Goal: Task Accomplishment & Management: Manage account settings

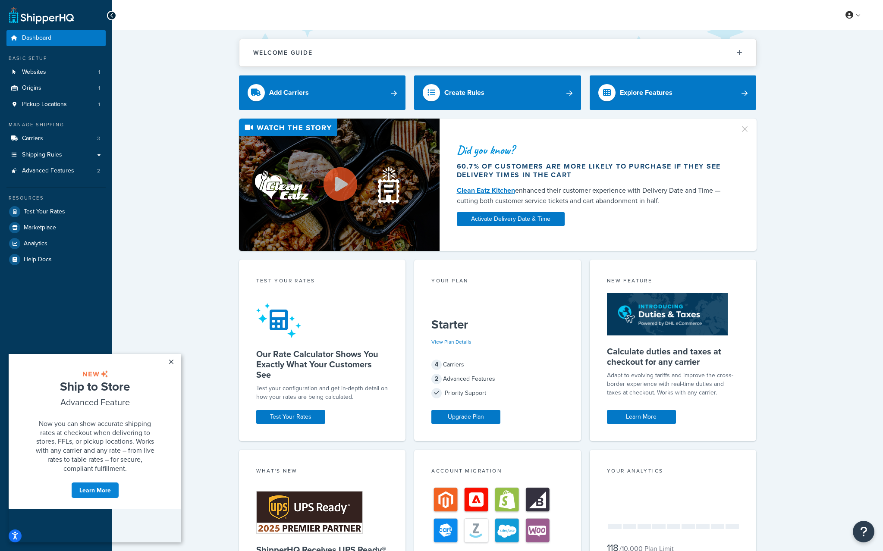
click at [164, 181] on div "Did you know? 60.7% of customers are more likely to purchase if they see delive…" at bounding box center [497, 185] width 736 height 132
click at [56, 154] on span "Shipping Rules" at bounding box center [42, 154] width 40 height 7
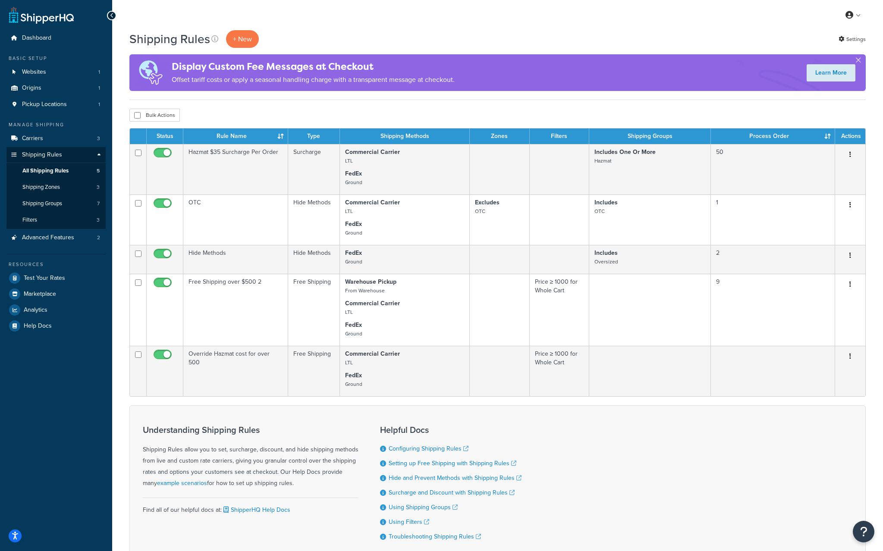
click at [631, 426] on div "Understanding Shipping Rules Shipping Rules allow you to set, surcharge, discou…" at bounding box center [497, 482] width 736 height 155
click at [245, 39] on p "+ New" at bounding box center [242, 39] width 33 height 18
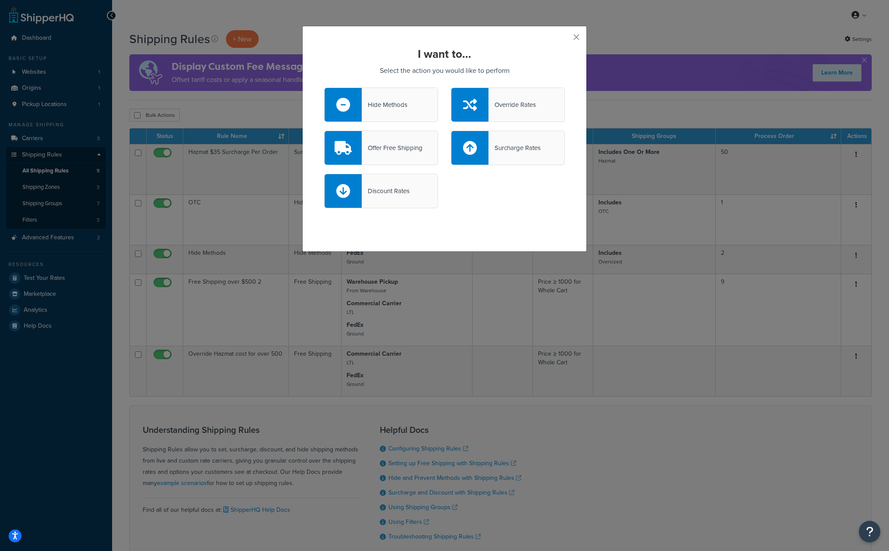
click at [389, 157] on div "Offer Free Shipping" at bounding box center [381, 148] width 114 height 34
click at [0, 0] on input "Offer Free Shipping" at bounding box center [0, 0] width 0 height 0
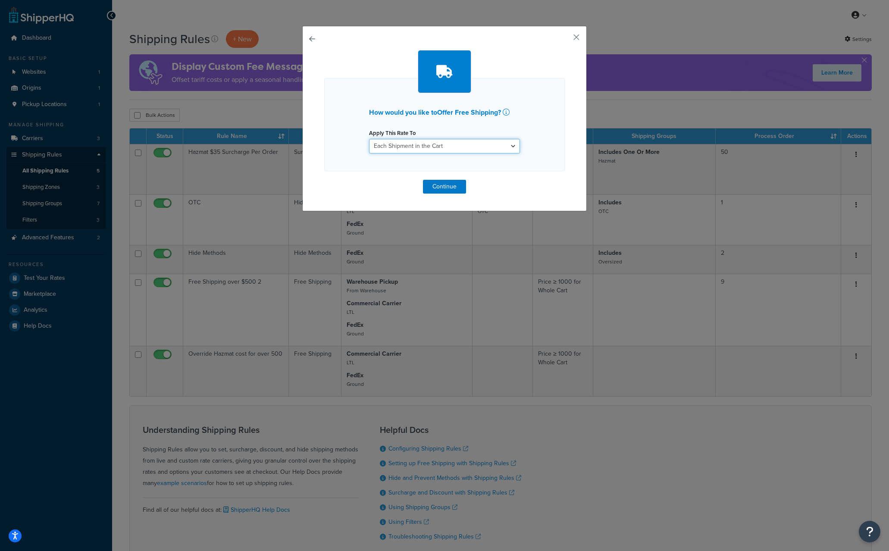
click at [422, 146] on select "Each Shipment in the Cart Each Shipping Group in the Cart Each Item within a Sh…" at bounding box center [444, 146] width 151 height 15
select select "SHIPPING_GROUP"
click at [369, 139] on select "Each Shipment in the Cart Each Shipping Group in the Cart Each Item within a Sh…" at bounding box center [444, 146] width 151 height 15
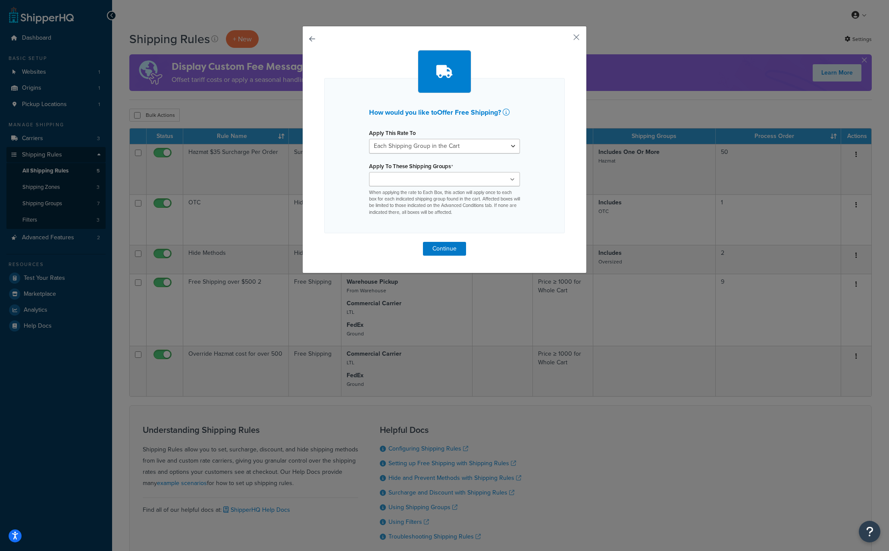
click at [442, 184] on ul at bounding box center [444, 179] width 151 height 14
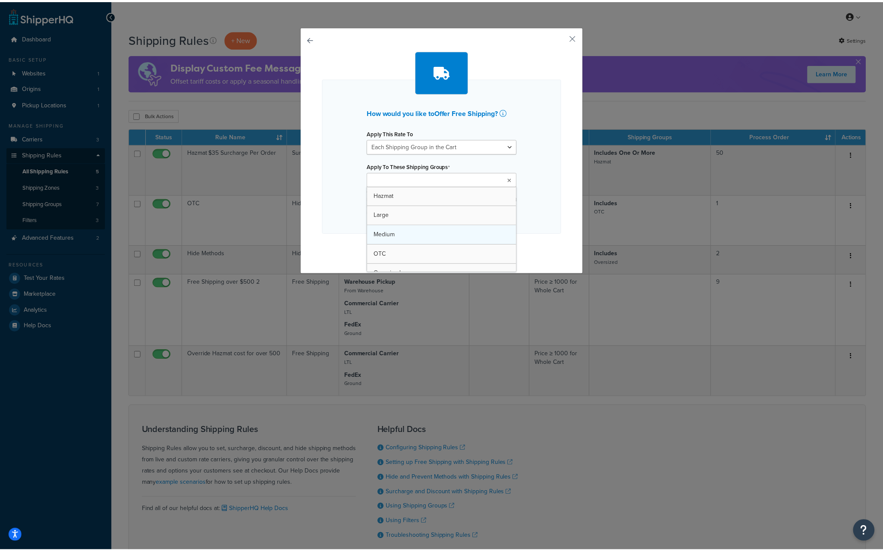
scroll to position [50, 0]
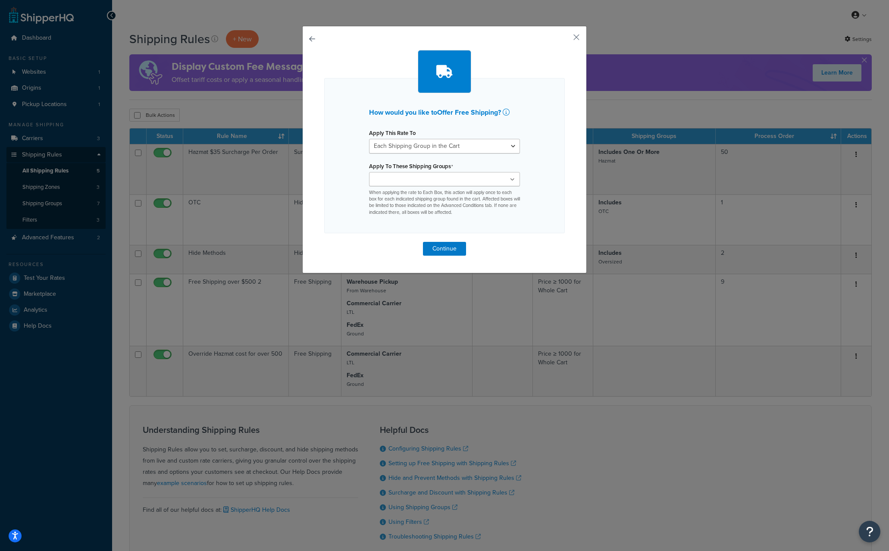
click at [544, 241] on div "How would you like to Offer Free Shipping ? Apply This Rate To Each Shipment in…" at bounding box center [444, 153] width 241 height 206
click at [565, 39] on button "button" at bounding box center [564, 40] width 2 height 2
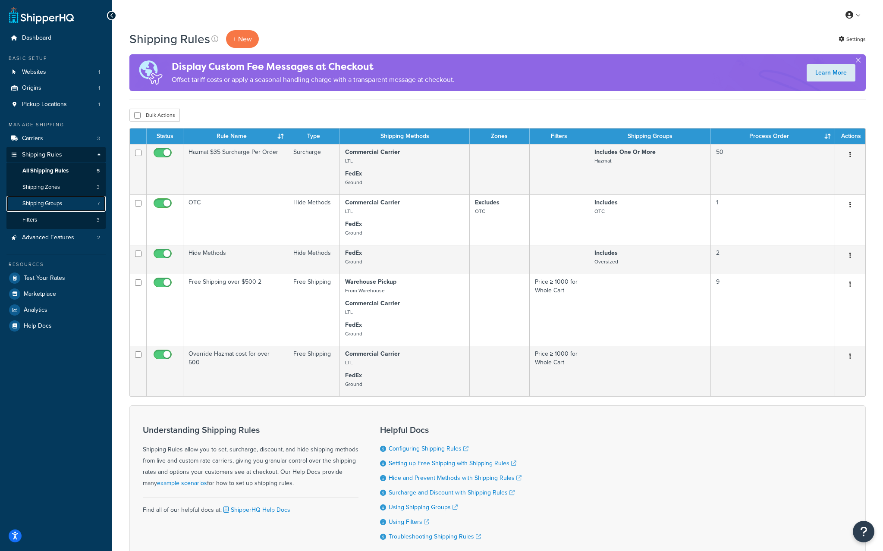
click at [57, 204] on span "Shipping Groups" at bounding box center [42, 203] width 40 height 7
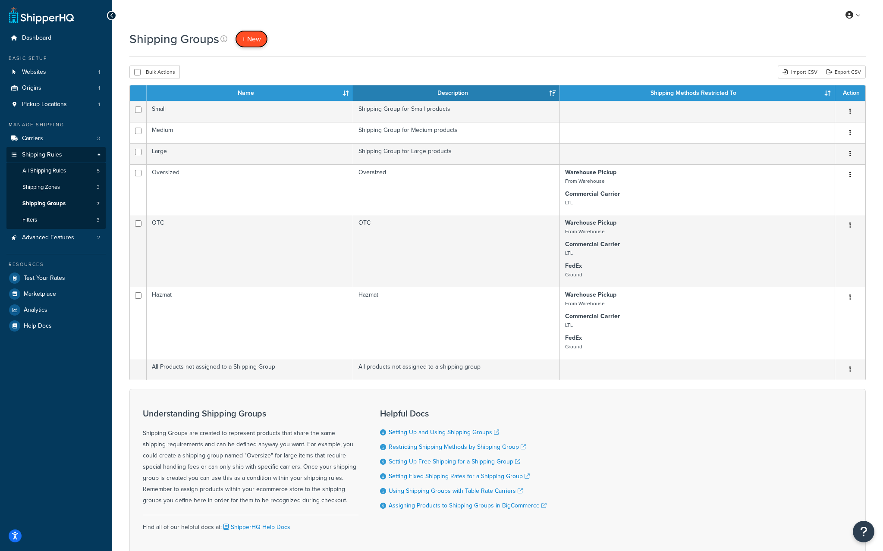
click at [263, 38] on link "+ New" at bounding box center [251, 39] width 33 height 18
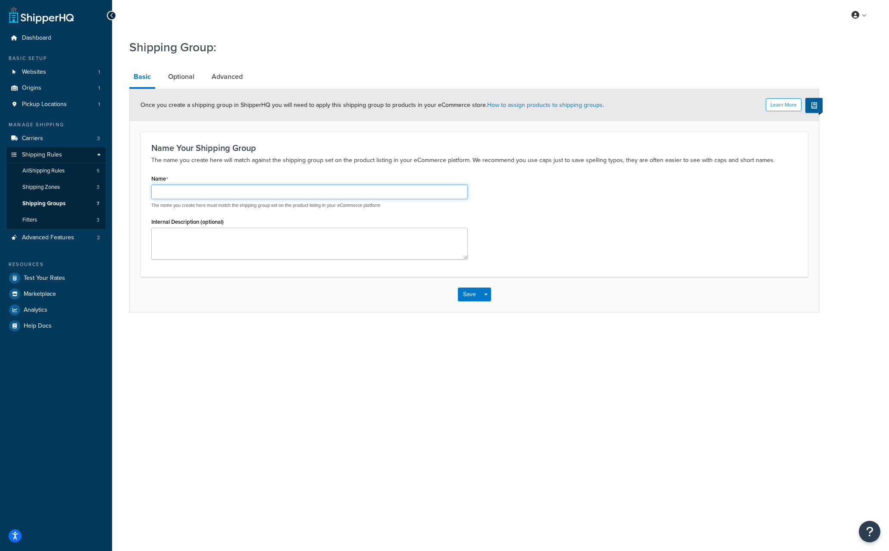
click at [190, 192] on input "Name" at bounding box center [309, 192] width 317 height 15
type input "Free 10x20"
click at [472, 295] on button "Save" at bounding box center [469, 295] width 23 height 14
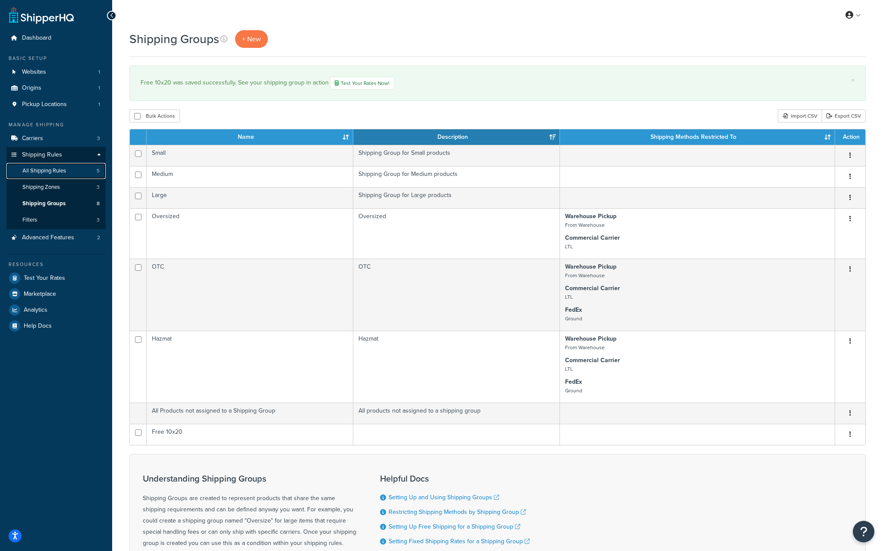
click at [51, 173] on span "All Shipping Rules" at bounding box center [44, 170] width 44 height 7
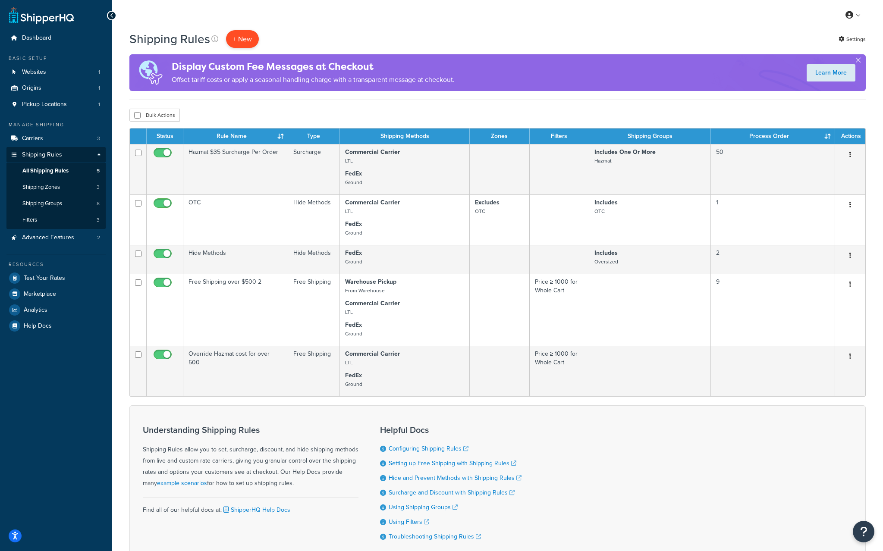
click at [249, 40] on p "+ New" at bounding box center [242, 39] width 33 height 18
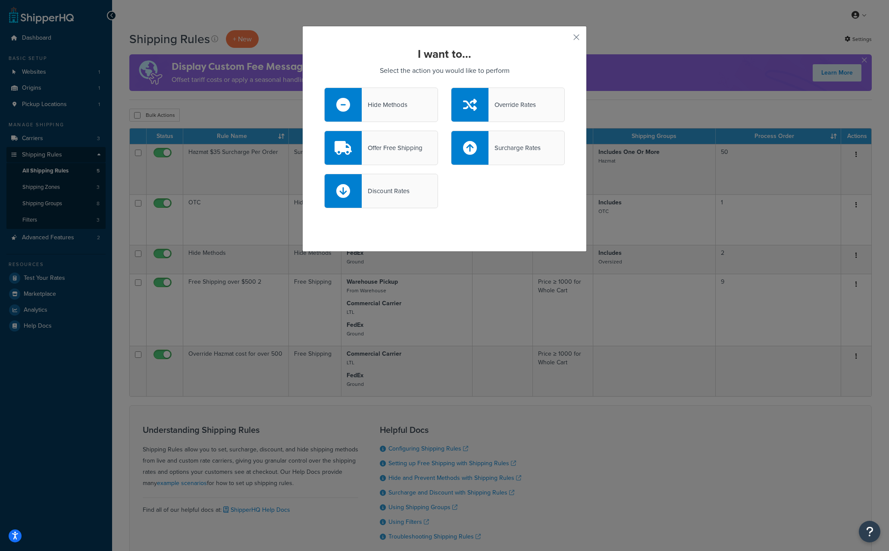
click at [397, 145] on div "Offer Free Shipping" at bounding box center [392, 148] width 61 height 12
click at [0, 0] on input "Offer Free Shipping" at bounding box center [0, 0] width 0 height 0
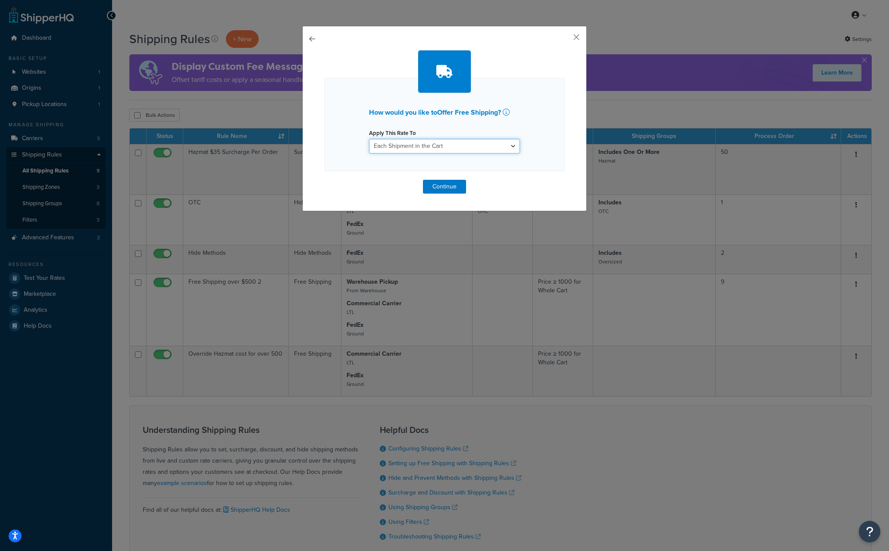
click at [460, 146] on select "Each Shipment in the Cart Each Shipping Group in the Cart Each Item within a Sh…" at bounding box center [444, 146] width 151 height 15
select select "SHIPPING_GROUP"
click at [369, 139] on select "Each Shipment in the Cart Each Shipping Group in the Cart Each Item within a Sh…" at bounding box center [444, 146] width 151 height 15
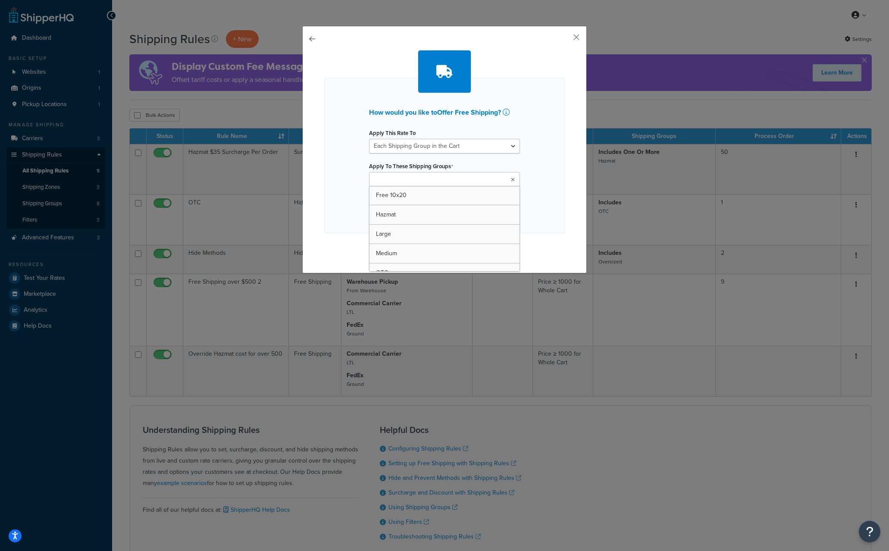
click at [448, 180] on ul at bounding box center [444, 179] width 151 height 14
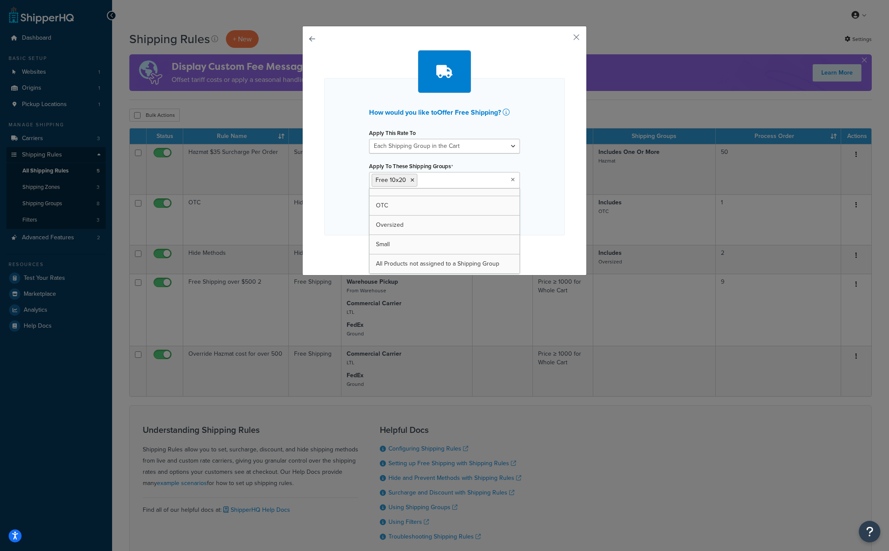
click at [354, 179] on div "How would you like to Offer Free Shipping ? Apply This Rate To Each Shipment in…" at bounding box center [444, 156] width 241 height 157
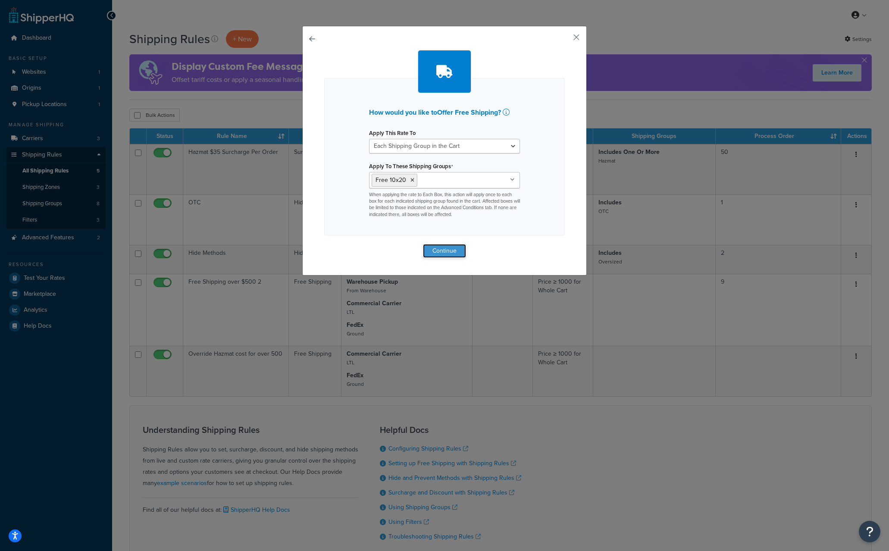
click at [437, 248] on button "Continue" at bounding box center [444, 251] width 43 height 14
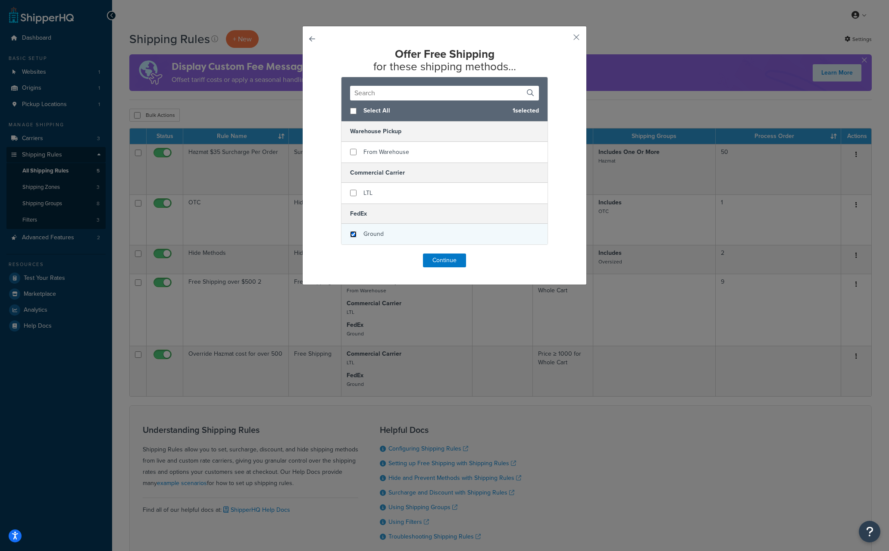
click at [351, 235] on input "checkbox" at bounding box center [353, 234] width 6 height 6
checkbox input "true"
click at [350, 194] on input "checkbox" at bounding box center [353, 193] width 6 height 6
checkbox input "true"
click at [439, 262] on button "Continue" at bounding box center [444, 261] width 43 height 14
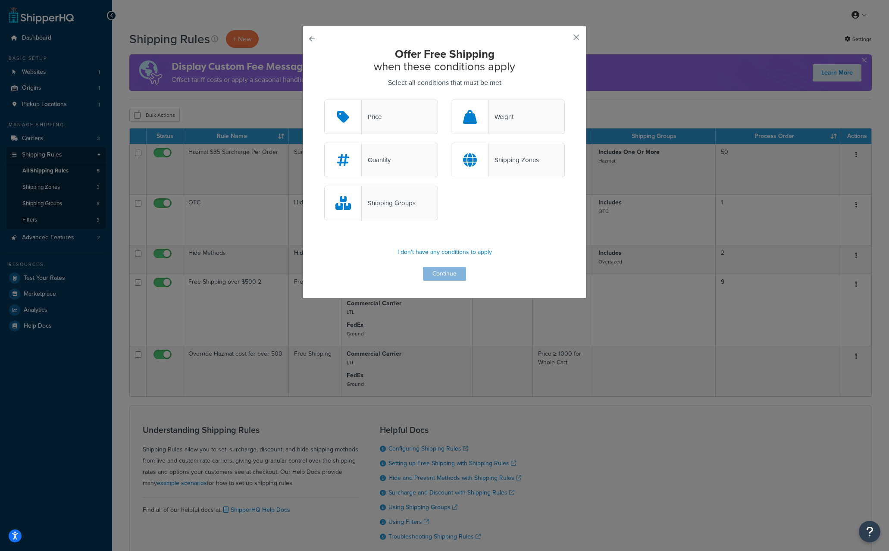
click at [392, 208] on div "Shipping Groups" at bounding box center [389, 203] width 54 height 12
click at [0, 0] on input "Shipping Groups" at bounding box center [0, 0] width 0 height 0
click at [449, 277] on button "Continue" at bounding box center [444, 274] width 43 height 14
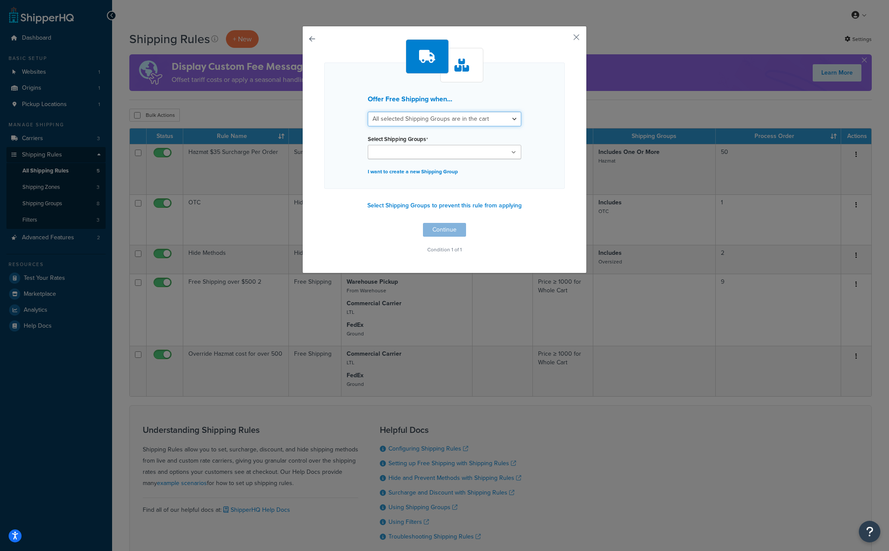
click at [432, 122] on select "All selected Shipping Groups are in the cart Any selected Shipping Groups are i…" at bounding box center [445, 119] width 154 height 15
click at [405, 154] on input "Select Shipping Groups" at bounding box center [408, 152] width 76 height 9
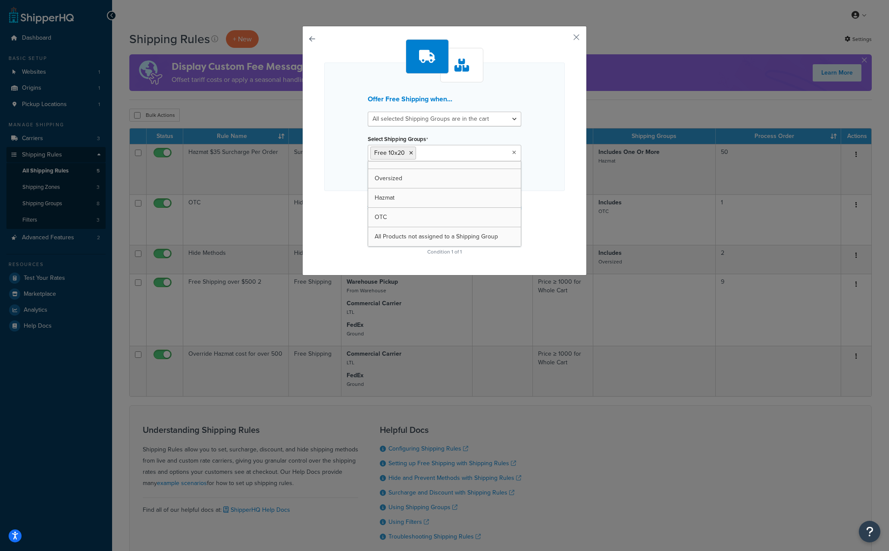
click at [555, 222] on div "Offer Free Shipping when... All selected Shipping Groups are in the cart Any se…" at bounding box center [444, 148] width 241 height 219
click at [452, 230] on button "Continue" at bounding box center [444, 232] width 43 height 14
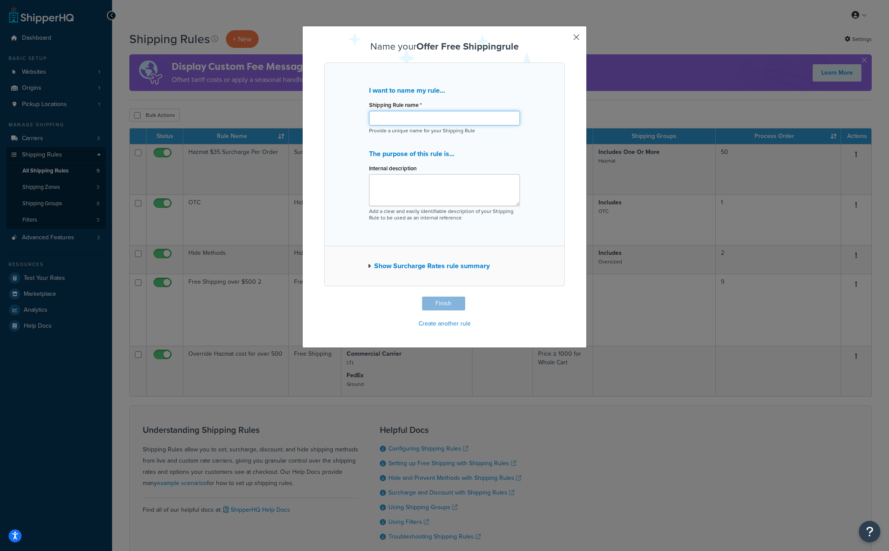
click at [392, 118] on input "Shipping Rule name *" at bounding box center [444, 118] width 151 height 15
type input "Free shipping on specific product"
click at [528, 315] on div "Name your Offer Free Shipping rule I want to name my rule... Shipping Rule name…" at bounding box center [444, 185] width 241 height 289
click at [423, 269] on button "Show Surcharge Rates rule summary" at bounding box center [429, 266] width 122 height 12
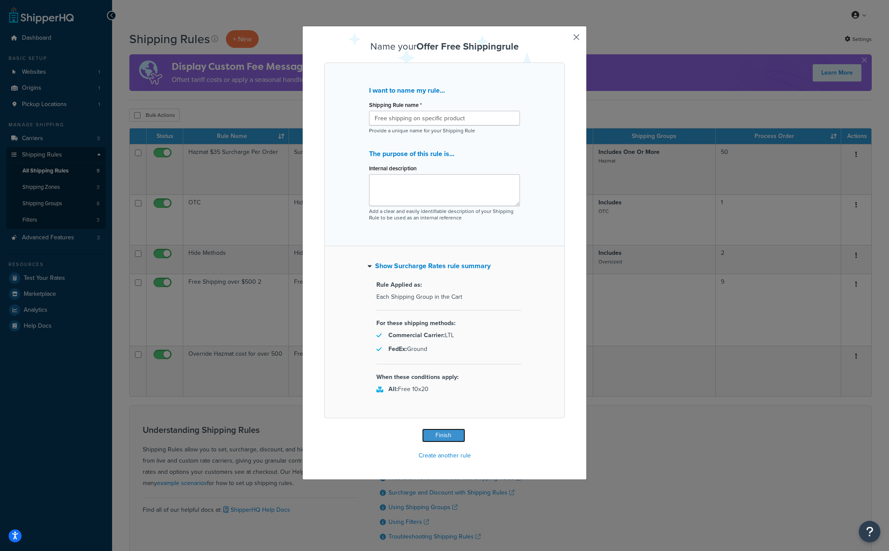
click at [442, 436] on button "Finish" at bounding box center [443, 436] width 43 height 14
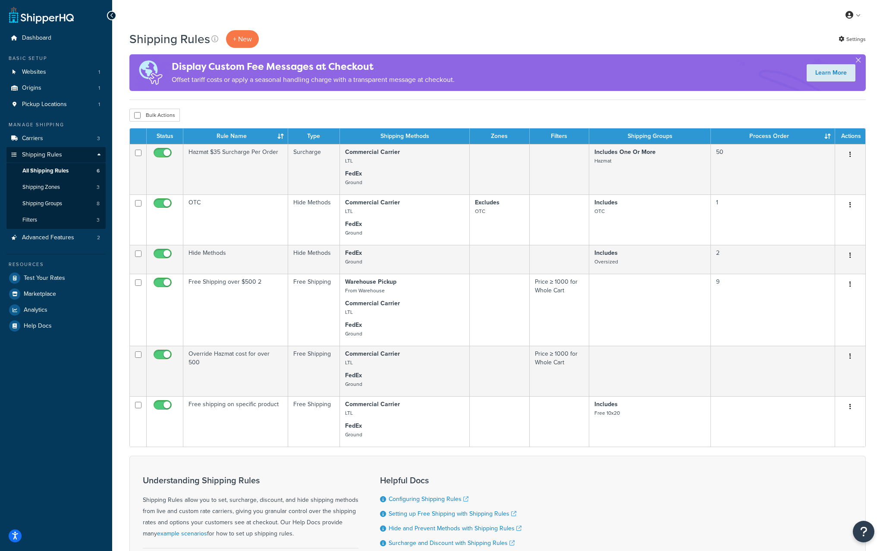
click at [113, 15] on icon at bounding box center [112, 16] width 4 height 6
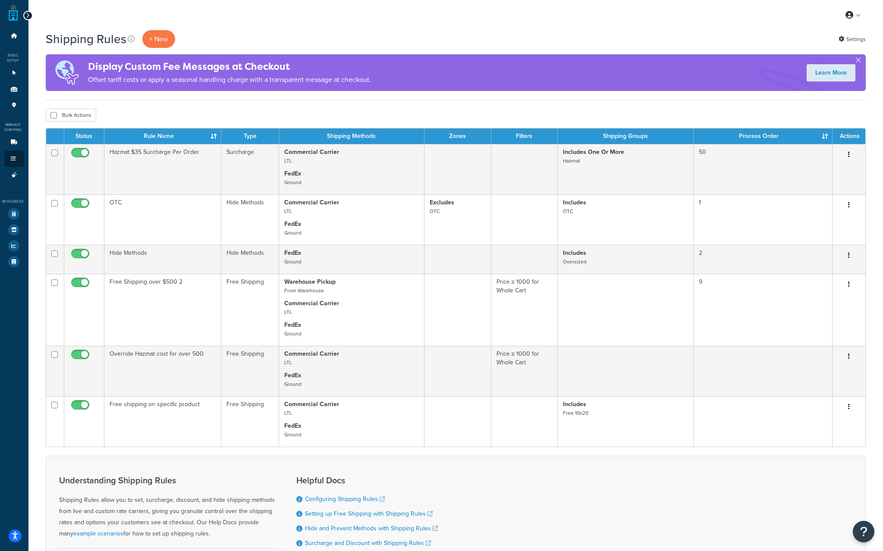
click at [25, 15] on div at bounding box center [27, 15] width 9 height 9
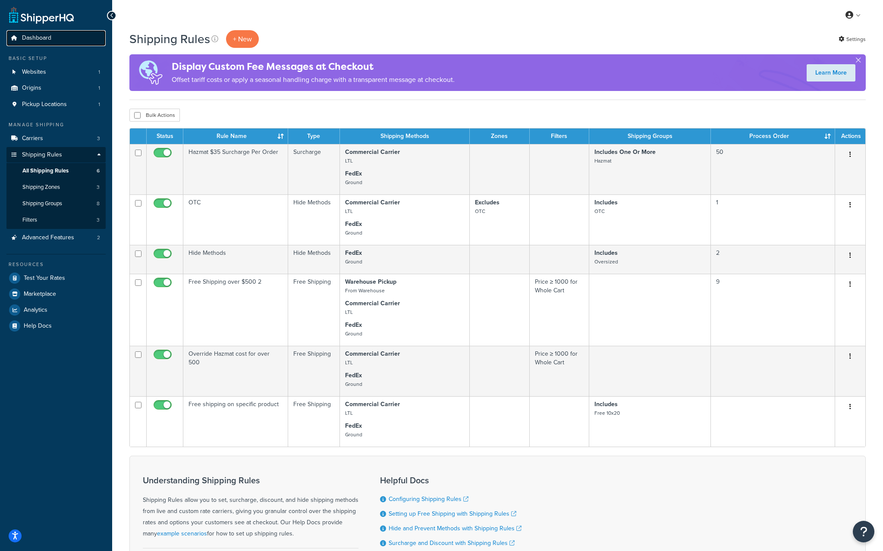
click at [21, 40] on link "Dashboard" at bounding box center [55, 38] width 99 height 16
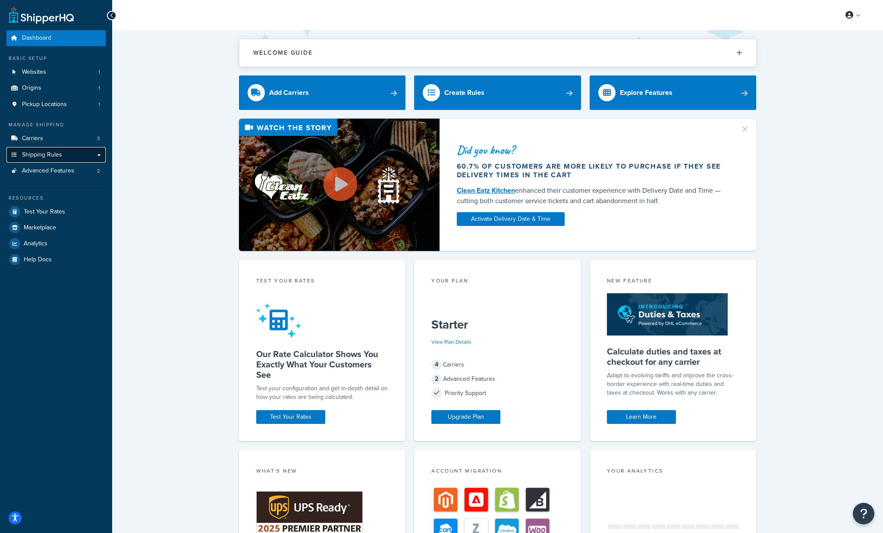
click at [97, 155] on link "Shipping Rules" at bounding box center [55, 155] width 99 height 16
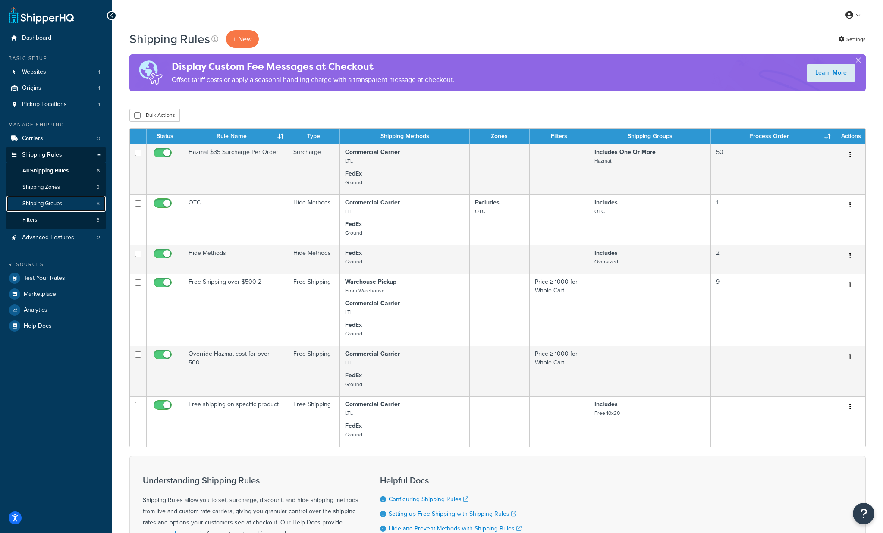
click at [49, 206] on span "Shipping Groups" at bounding box center [42, 203] width 40 height 7
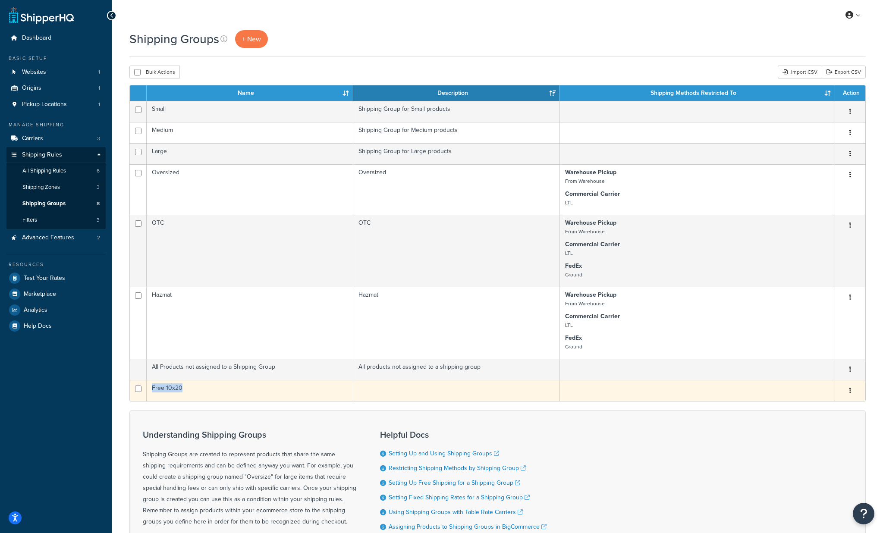
drag, startPoint x: 205, startPoint y: 389, endPoint x: 154, endPoint y: 396, distance: 51.4
click at [152, 390] on td "Free 10x20" at bounding box center [250, 390] width 207 height 21
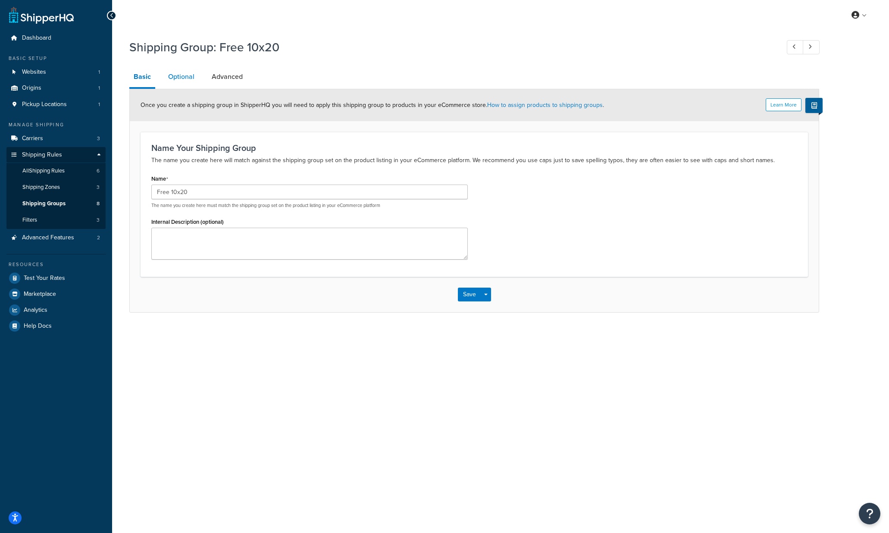
click at [188, 77] on link "Optional" at bounding box center [181, 76] width 35 height 21
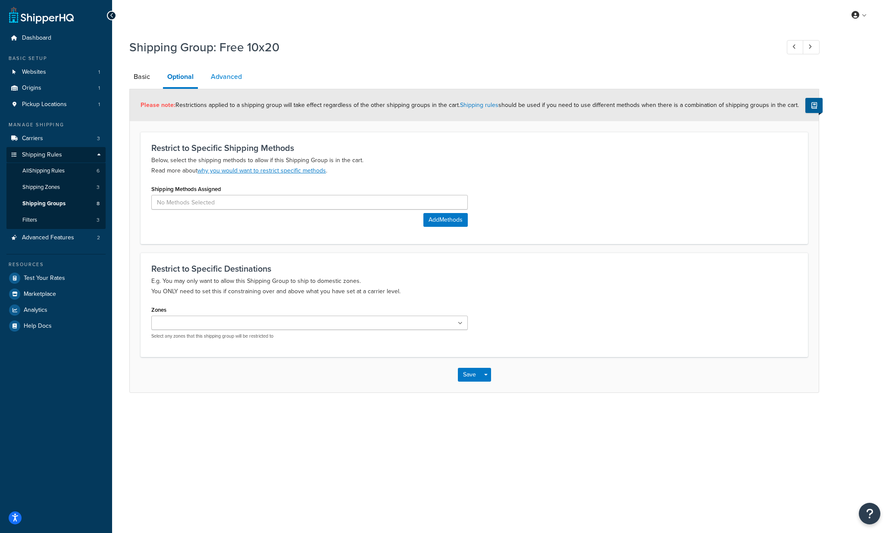
click at [225, 79] on link "Advanced" at bounding box center [227, 76] width 40 height 21
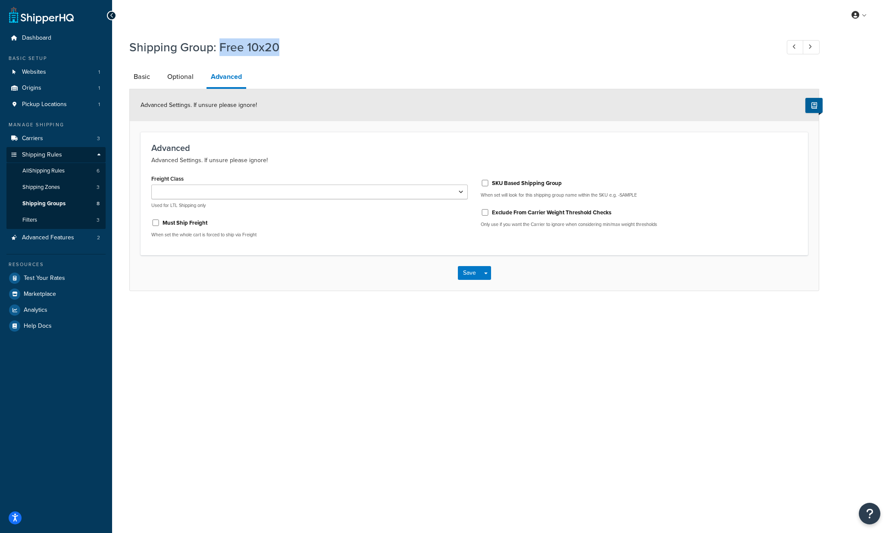
drag, startPoint x: 277, startPoint y: 46, endPoint x: 220, endPoint y: 50, distance: 57.0
click at [220, 50] on h1 "Shipping Group: Free 10x20" at bounding box center [450, 47] width 642 height 17
copy h1 "Free 10x20"
click at [178, 74] on link "Optional" at bounding box center [180, 76] width 35 height 21
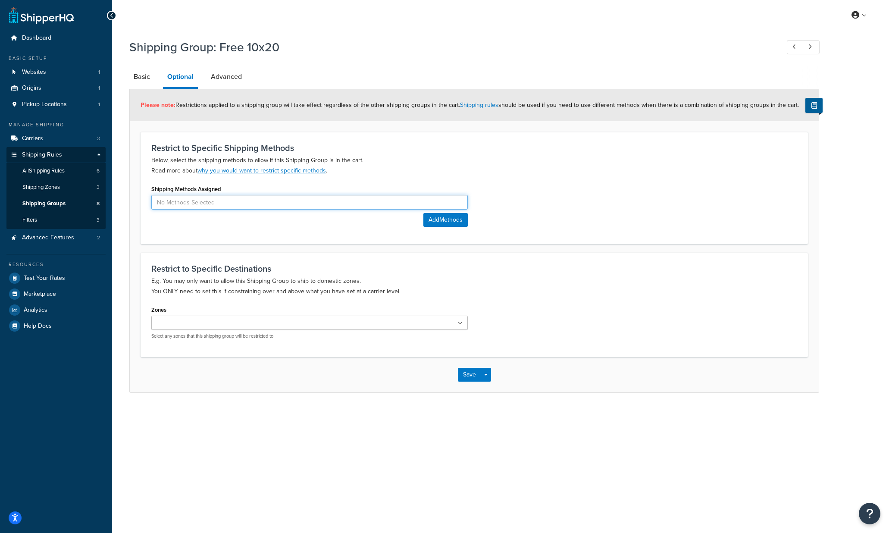
click at [216, 204] on input at bounding box center [309, 202] width 317 height 15
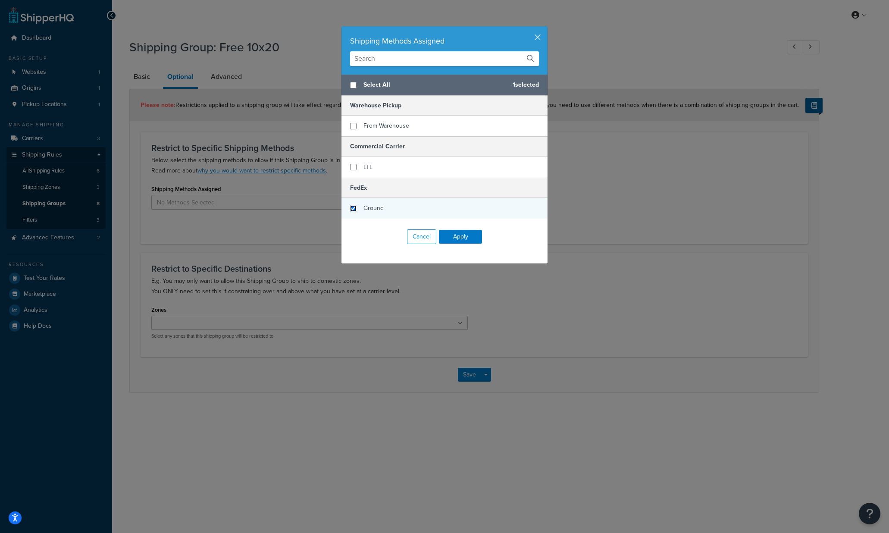
click at [352, 208] on input "checkbox" at bounding box center [353, 208] width 6 height 6
checkbox input "true"
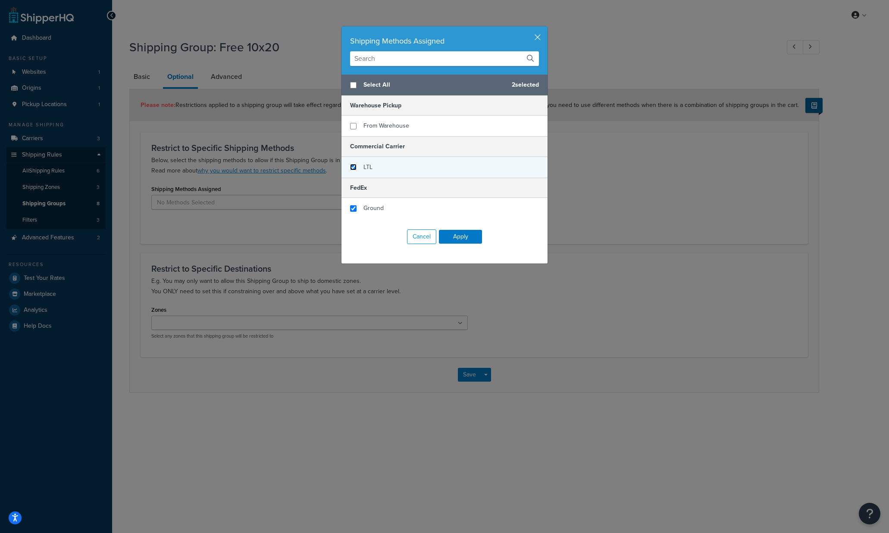
click at [350, 167] on input "checkbox" at bounding box center [353, 167] width 6 height 6
checkbox input "true"
click at [455, 232] on button "Apply" at bounding box center [460, 237] width 43 height 14
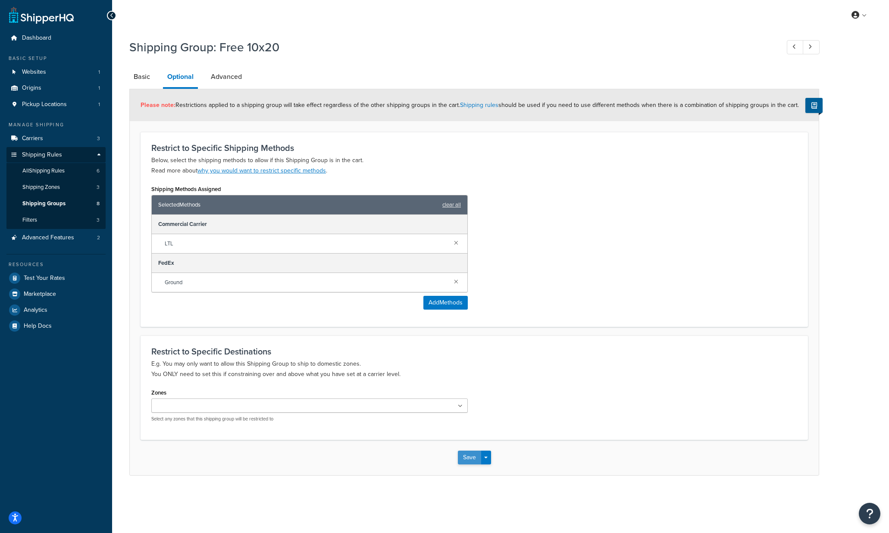
click at [470, 457] on button "Save" at bounding box center [469, 458] width 23 height 14
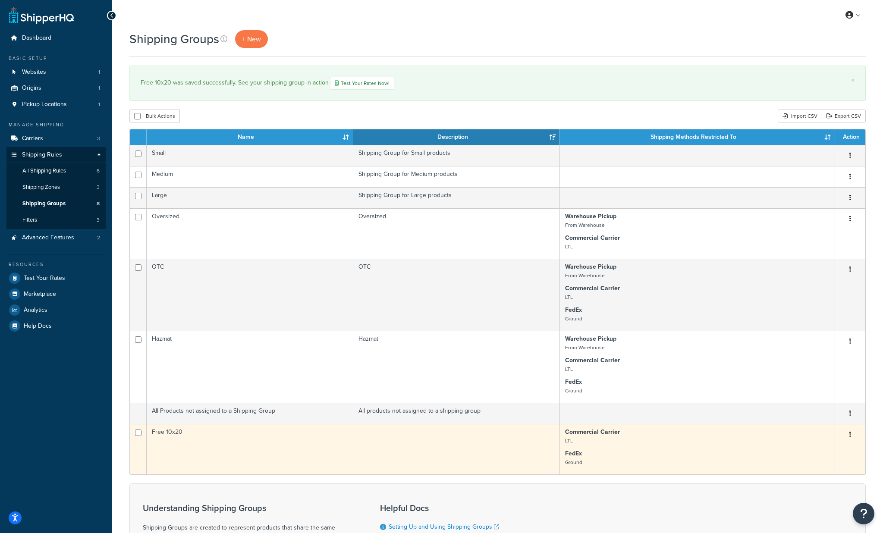
click at [183, 434] on td "Free 10x20" at bounding box center [250, 449] width 207 height 50
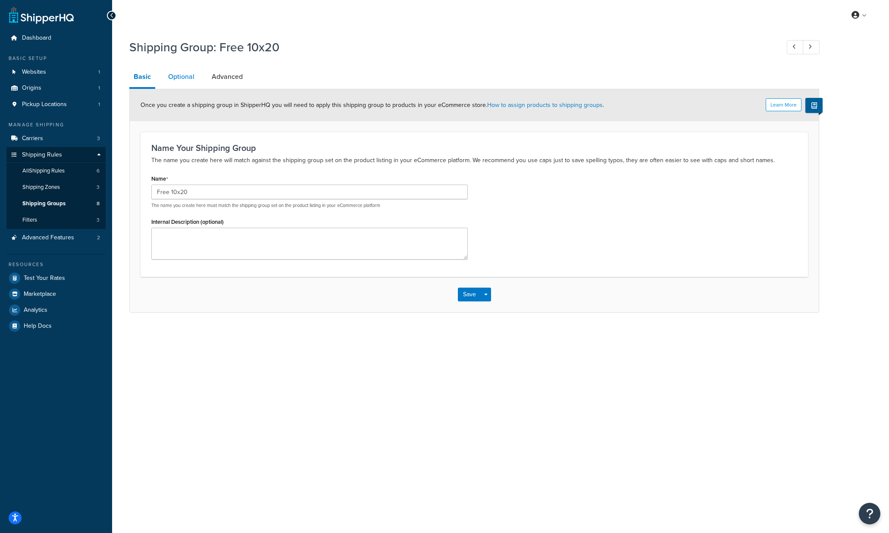
click at [185, 78] on link "Optional" at bounding box center [181, 76] width 35 height 21
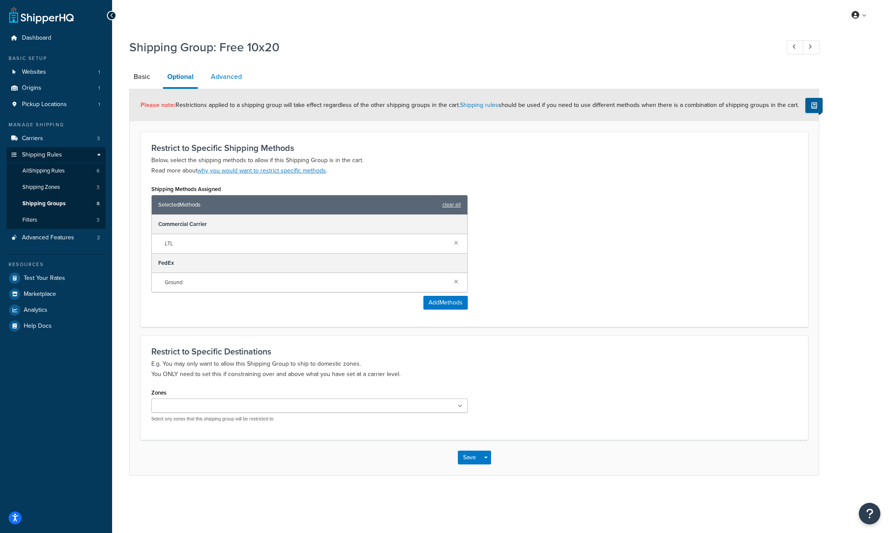
drag, startPoint x: 232, startPoint y: 80, endPoint x: 226, endPoint y: 80, distance: 6.5
click at [232, 80] on link "Advanced" at bounding box center [227, 76] width 40 height 21
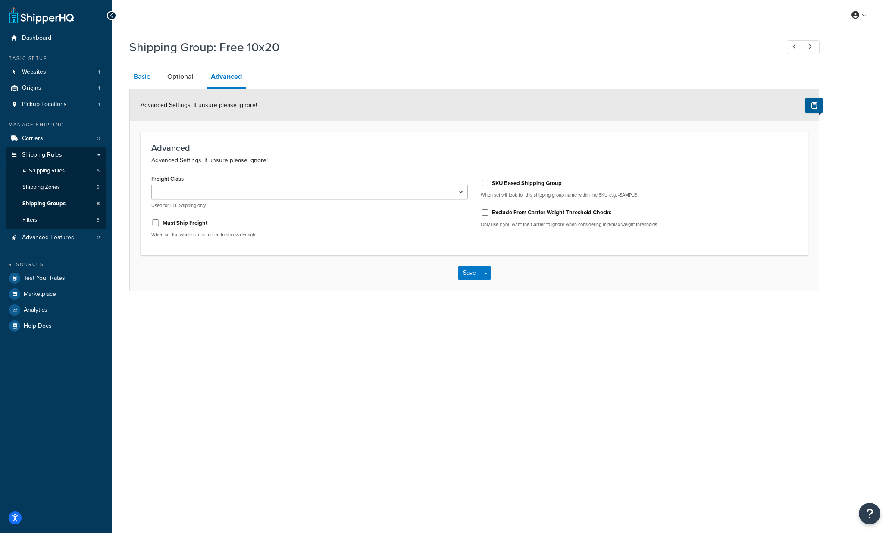
click at [145, 76] on link "Basic" at bounding box center [141, 76] width 25 height 21
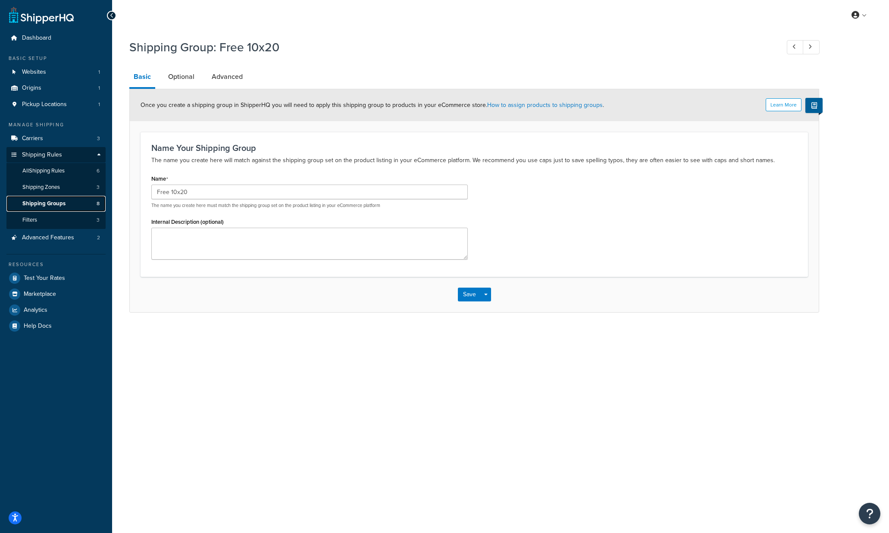
click at [49, 205] on span "Shipping Groups" at bounding box center [43, 203] width 43 height 7
click at [468, 296] on button "Save" at bounding box center [469, 295] width 23 height 14
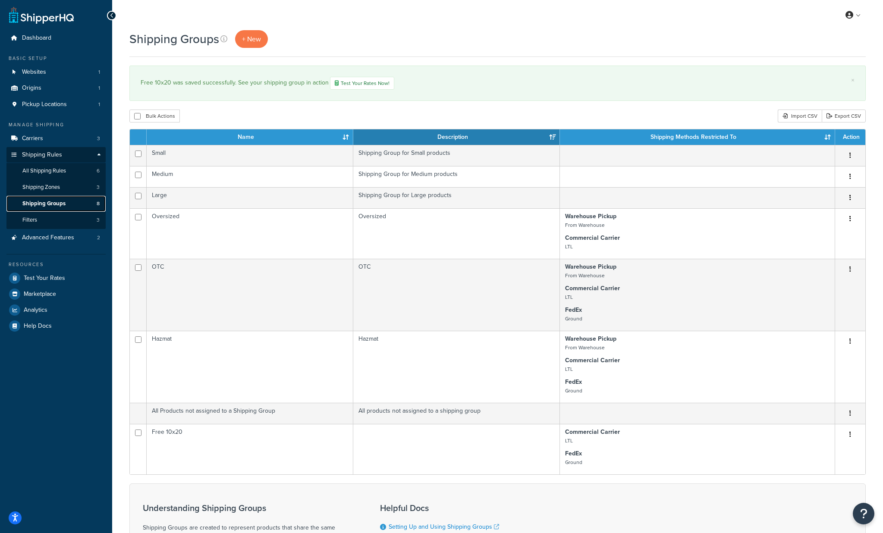
click at [47, 203] on span "Shipping Groups" at bounding box center [43, 203] width 43 height 7
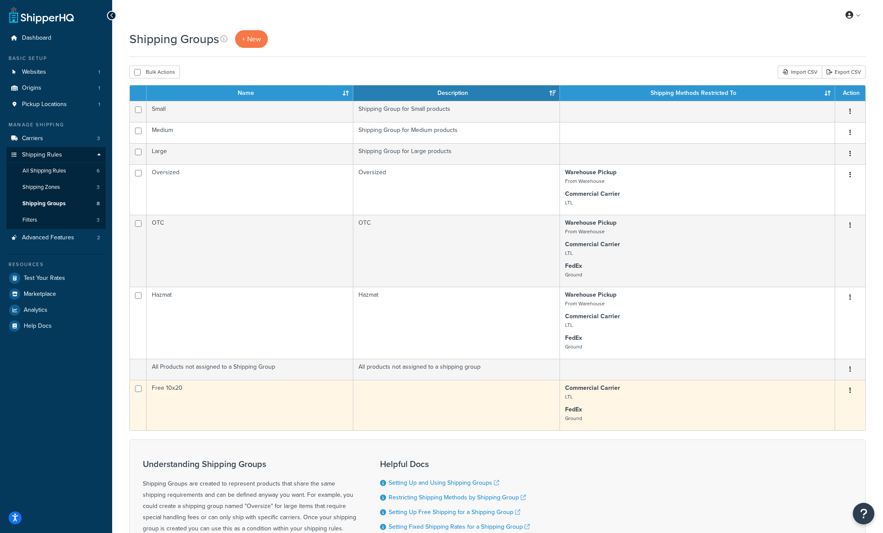
click at [851, 391] on button "button" at bounding box center [850, 391] width 12 height 14
click at [718, 409] on p "FedEx Ground" at bounding box center [697, 413] width 264 height 17
